Goal: Transaction & Acquisition: Purchase product/service

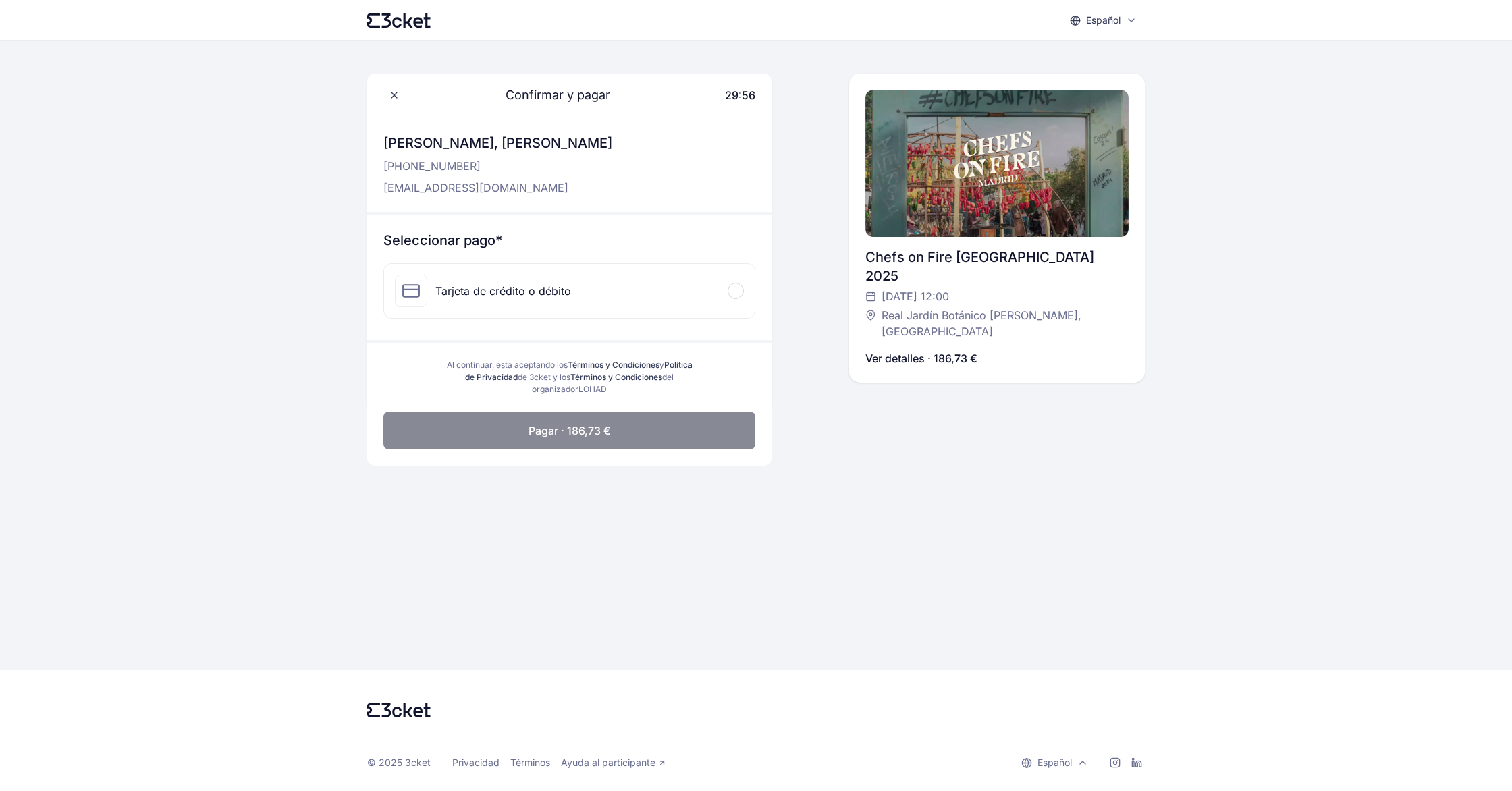
click at [738, 292] on div at bounding box center [735, 291] width 17 height 17
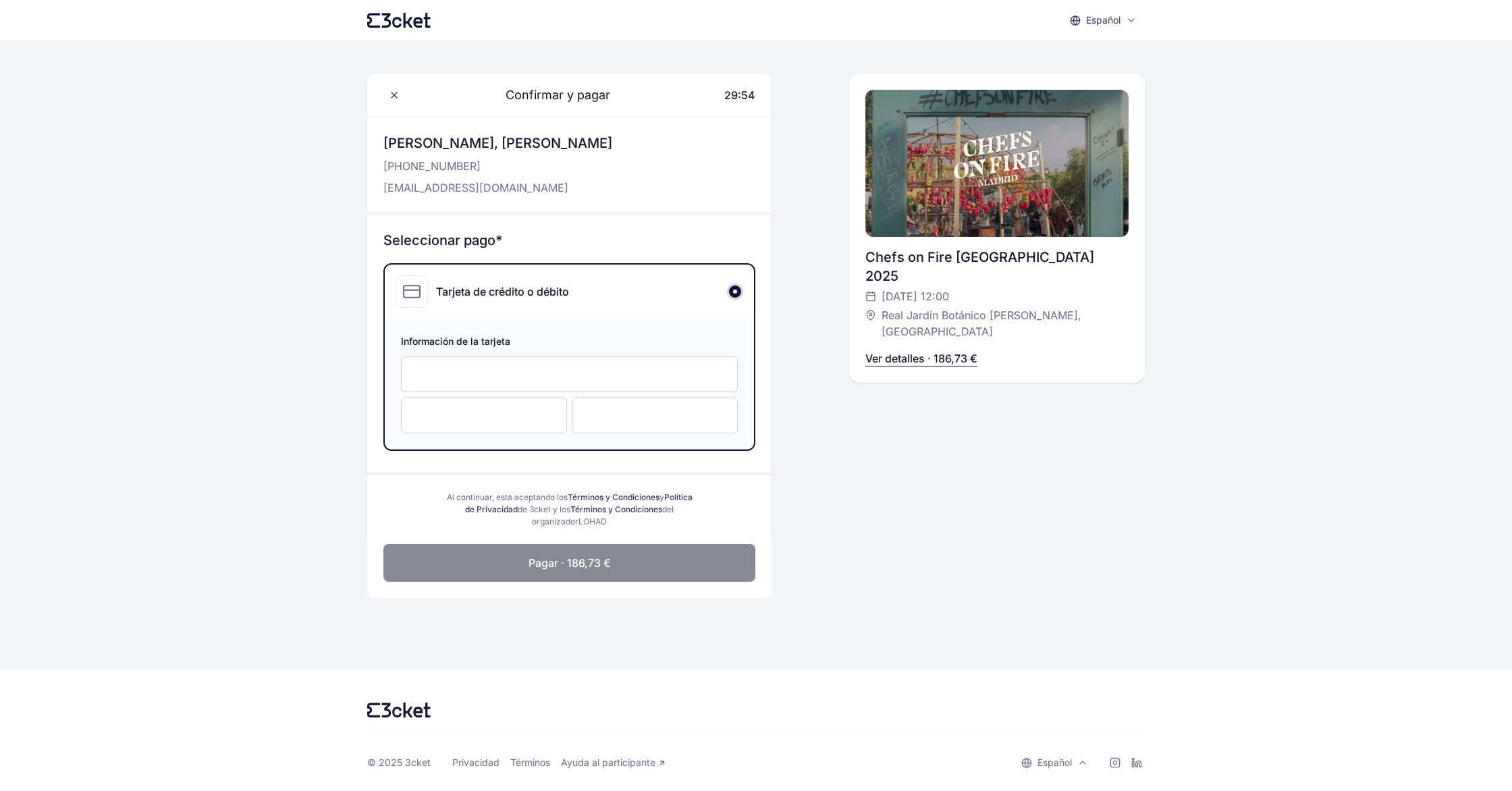
click at [514, 365] on div at bounding box center [569, 373] width 337 height 35
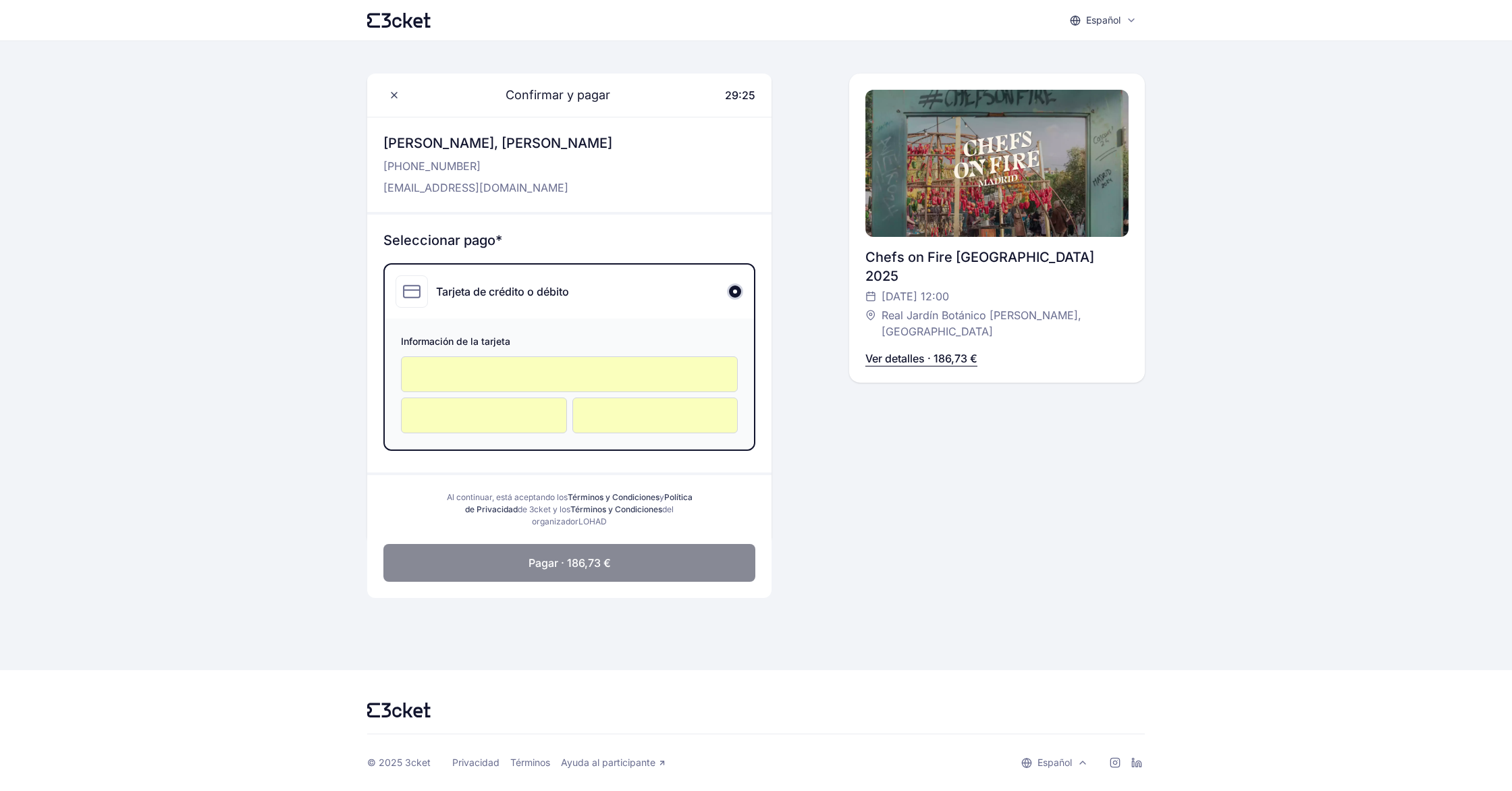
click at [589, 569] on span "Pagar · 186,73 €" at bounding box center [569, 563] width 83 height 17
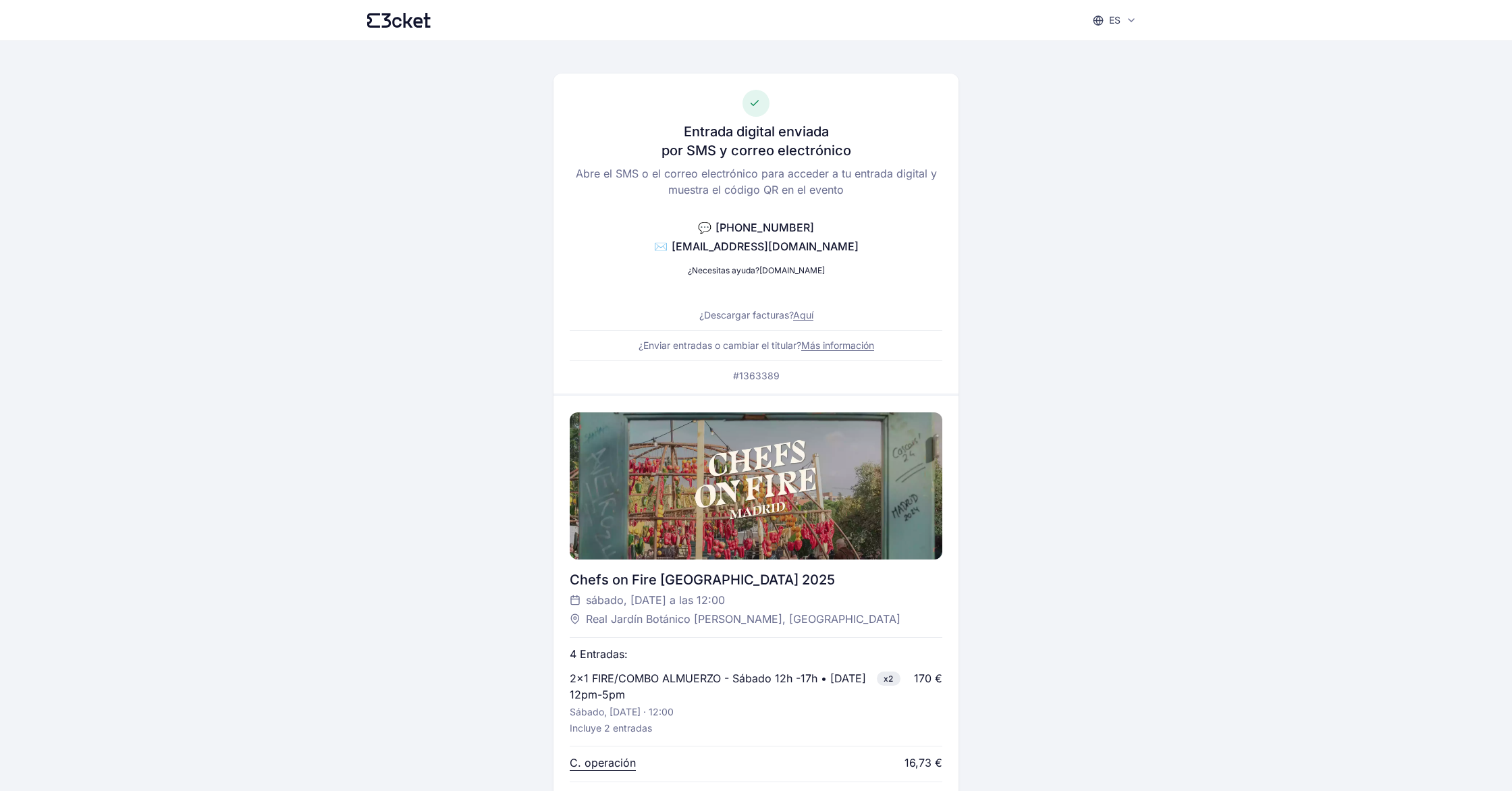
click at [807, 315] on link "Aquí" at bounding box center [804, 315] width 20 height 12
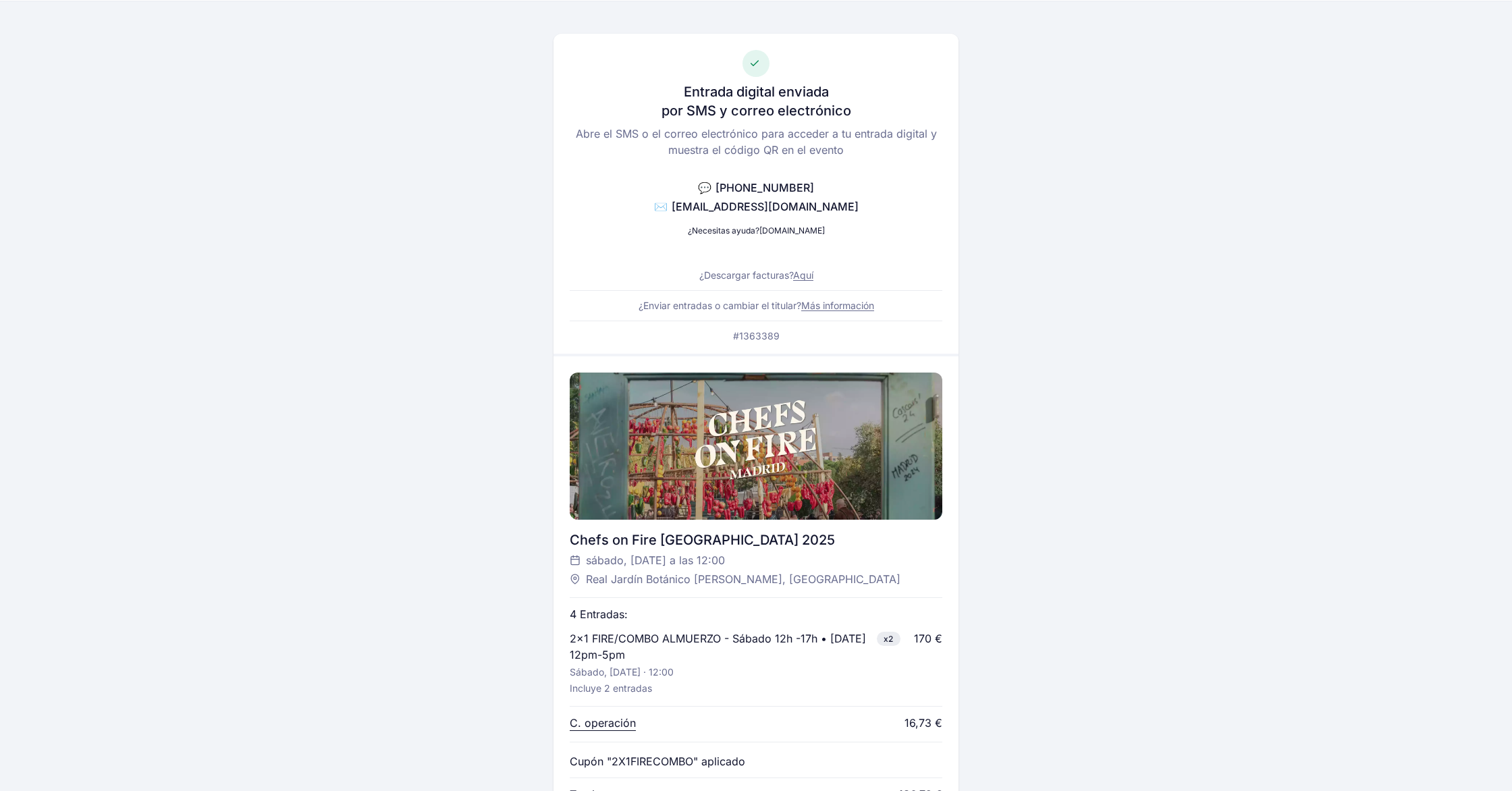
scroll to position [41, 0]
